Goal: Task Accomplishment & Management: Use online tool/utility

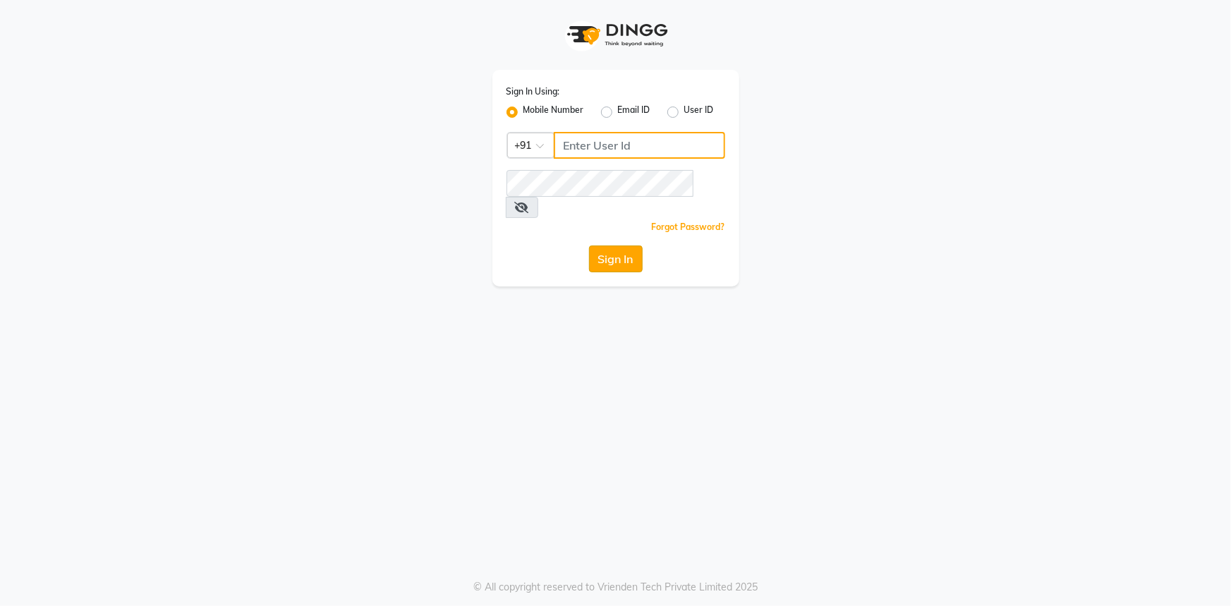
type input "7696244464"
click at [629, 246] on button "Sign In" at bounding box center [616, 259] width 54 height 27
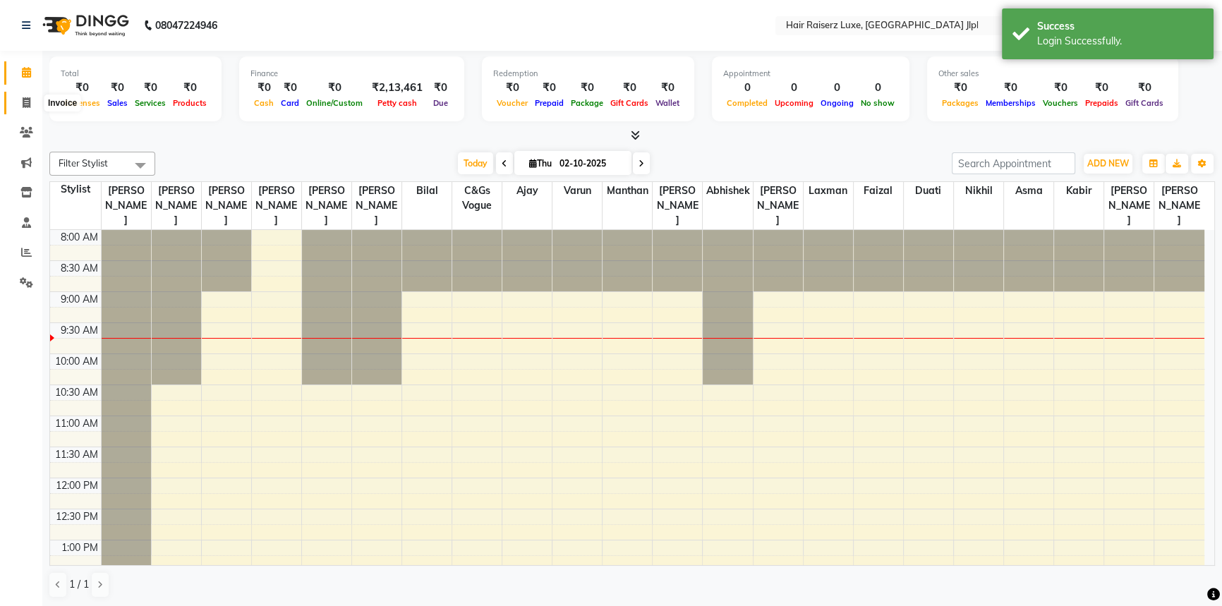
click at [30, 104] on icon at bounding box center [27, 102] width 8 height 11
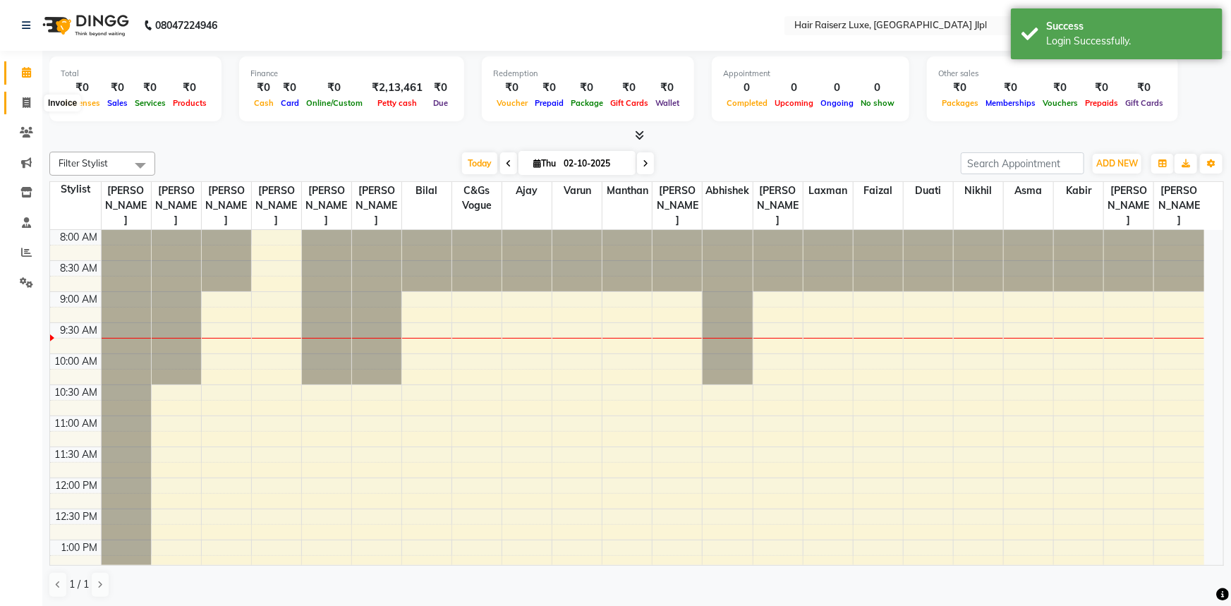
select select "service"
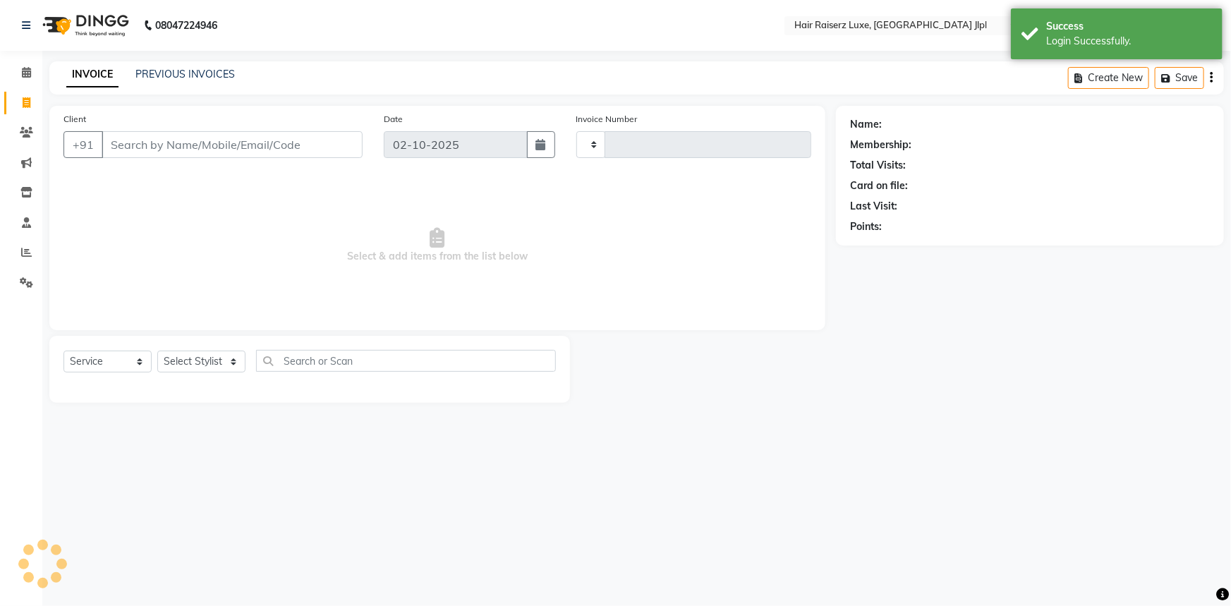
type input "3727"
select select "5409"
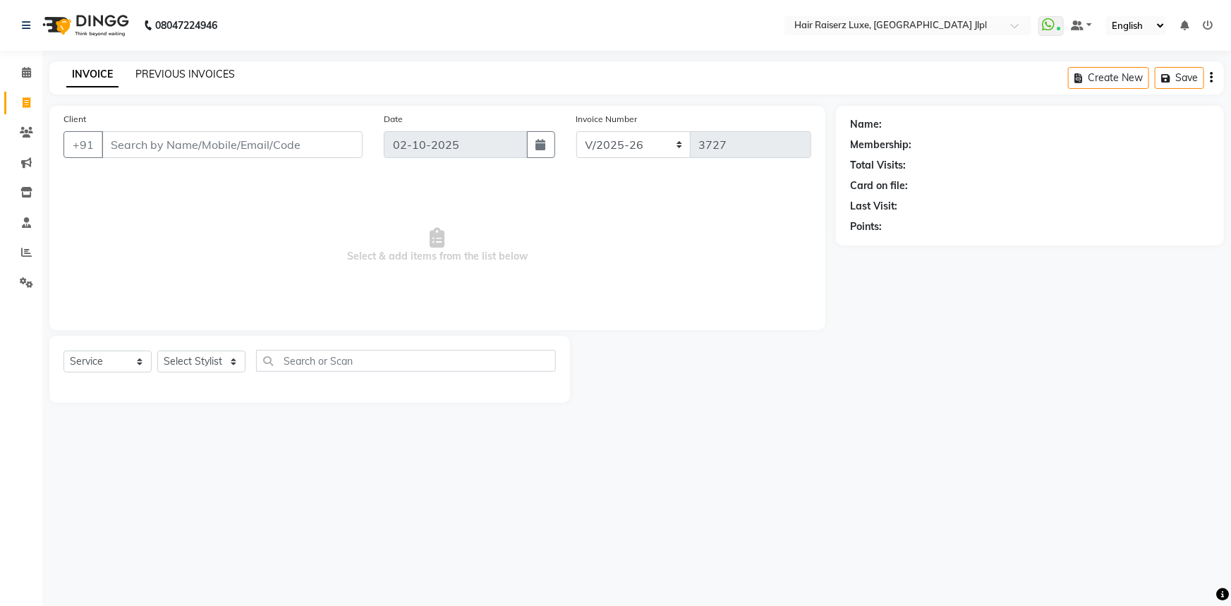
click at [163, 76] on link "PREVIOUS INVOICES" at bounding box center [184, 74] width 99 height 13
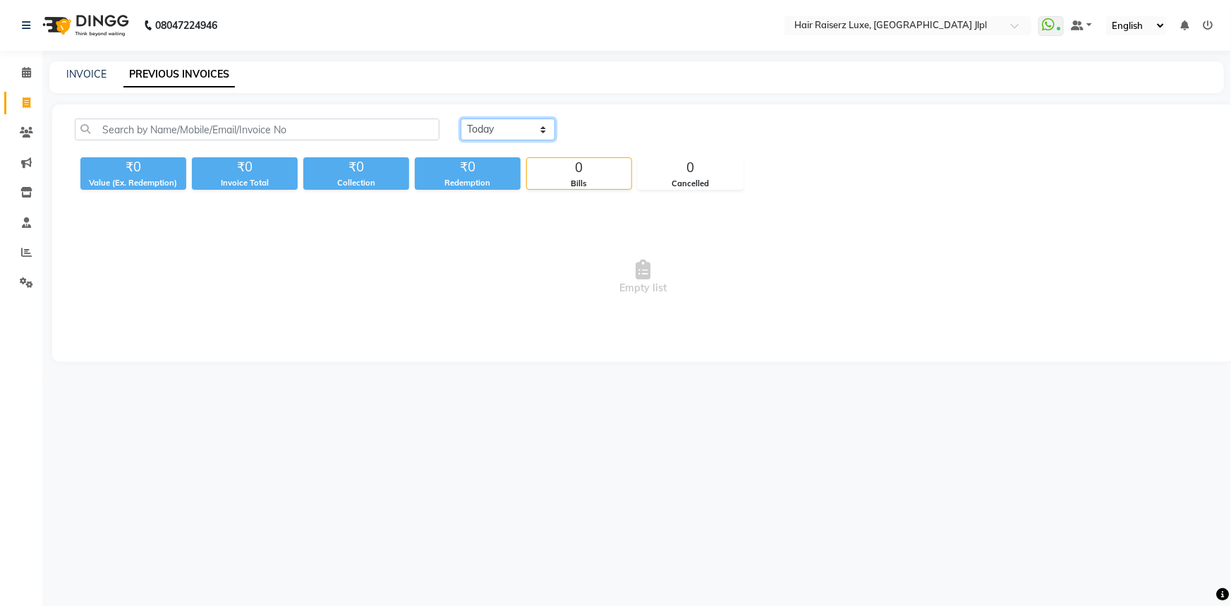
click at [502, 131] on select "[DATE] [DATE] Custom Range" at bounding box center [508, 130] width 95 height 22
click at [461, 119] on select "[DATE] [DATE] Custom Range" at bounding box center [508, 130] width 95 height 22
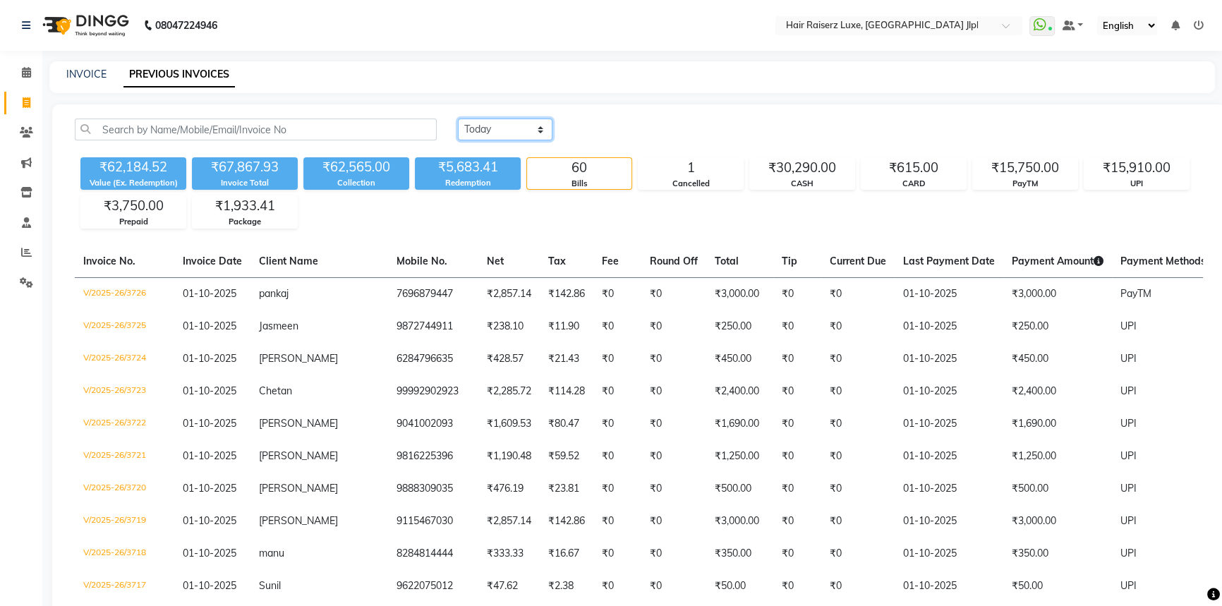
click at [508, 125] on select "[DATE] [DATE] Custom Range" at bounding box center [505, 130] width 95 height 22
select select "[DATE]"
click at [458, 119] on select "[DATE] [DATE] Custom Range" at bounding box center [505, 130] width 95 height 22
